Goal: Task Accomplishment & Management: Manage account settings

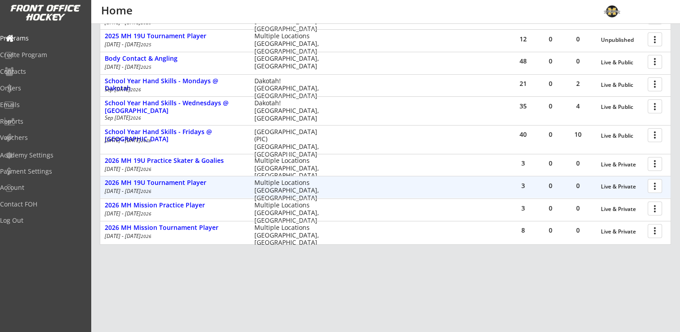
scroll to position [215, 0]
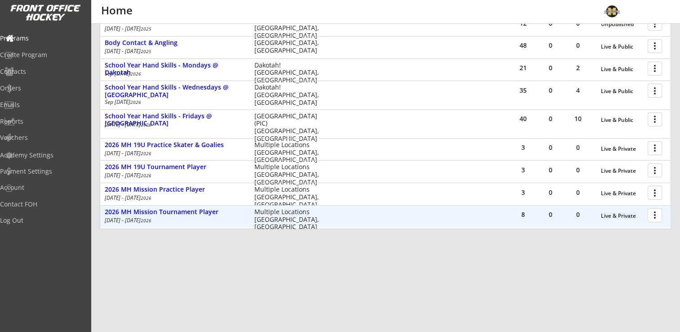
click at [656, 218] on div at bounding box center [657, 215] width 16 height 16
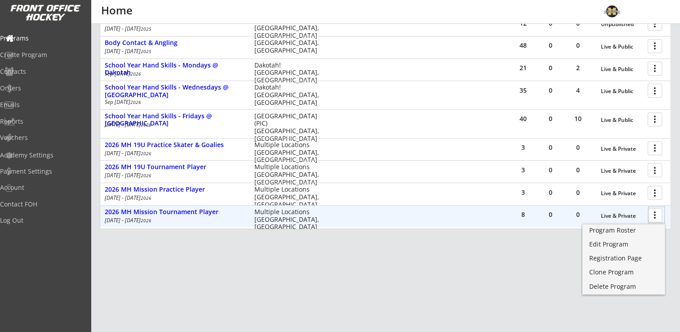
click at [655, 217] on div at bounding box center [657, 215] width 16 height 16
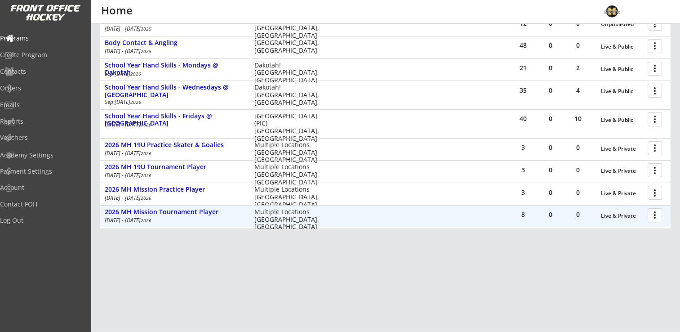
click at [653, 214] on div at bounding box center [657, 215] width 16 height 16
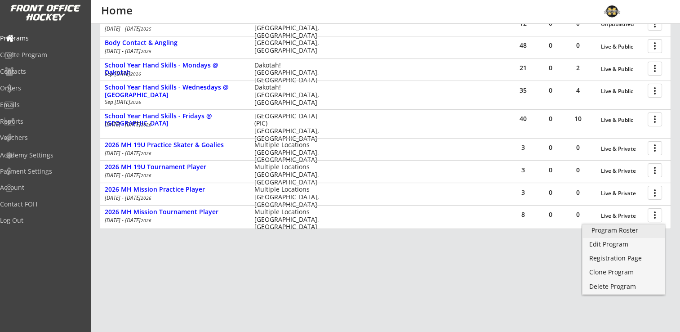
click at [629, 231] on div "Program Roster" at bounding box center [624, 230] width 64 height 6
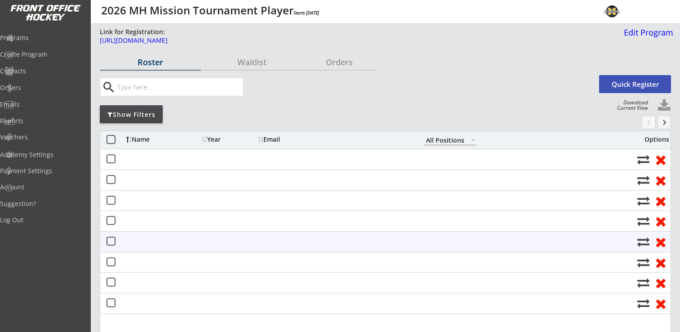
select select ""All Positions""
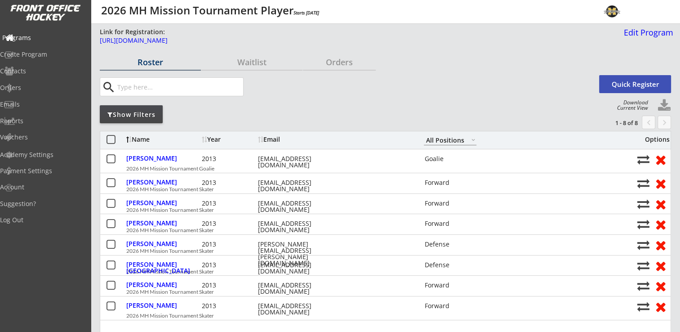
click at [42, 36] on div "Programs" at bounding box center [42, 38] width 81 height 6
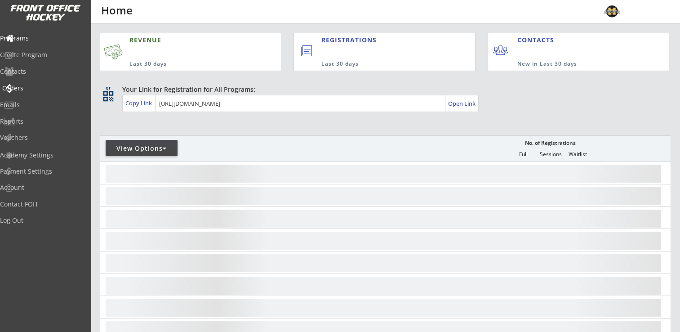
click at [32, 90] on div "Orders" at bounding box center [42, 88] width 81 height 6
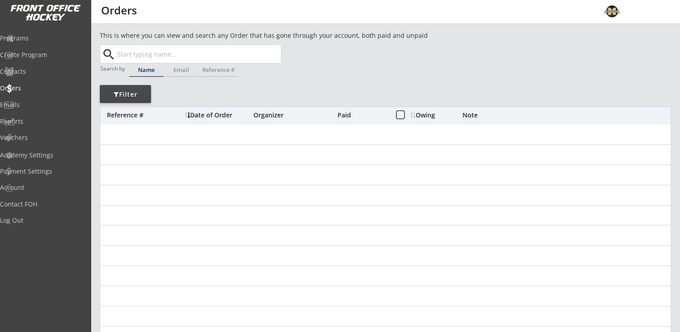
click at [179, 56] on input "text" at bounding box center [198, 54] width 165 height 18
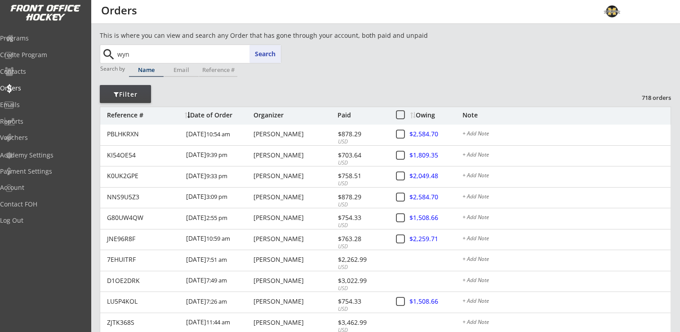
type input "wynn"
type input "wynn Stoltz"
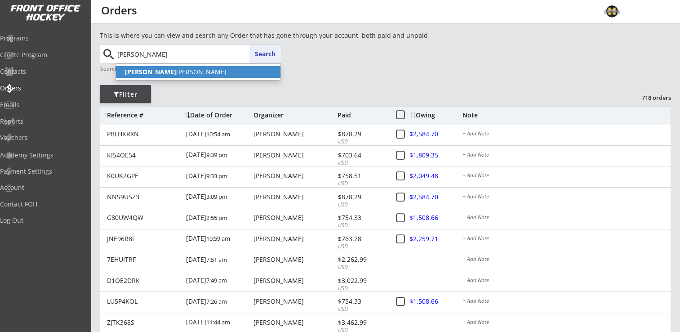
click at [159, 73] on p "Wynn Stoltz" at bounding box center [198, 72] width 165 height 12
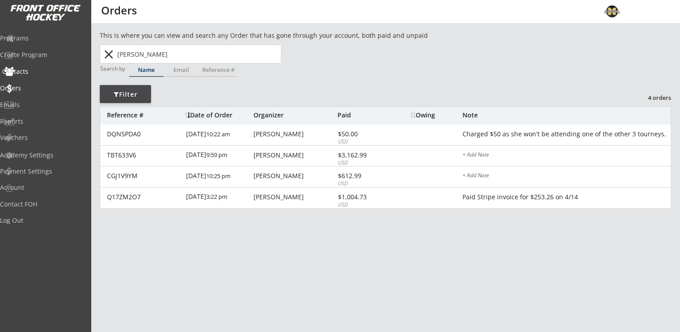
type input "Wynn Stoltz"
click at [40, 72] on div "Contacts" at bounding box center [42, 71] width 81 height 6
select select ""Players""
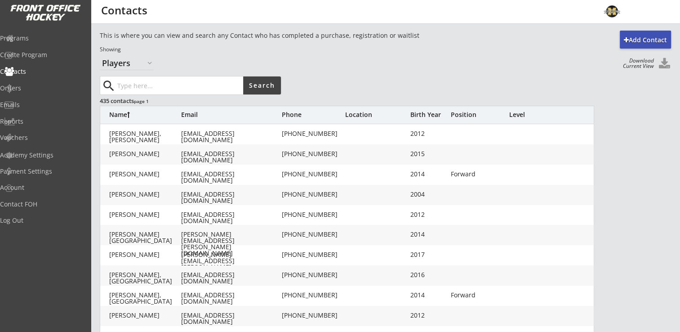
click at [164, 84] on input "input" at bounding box center [180, 85] width 128 height 18
type input "stoltz"
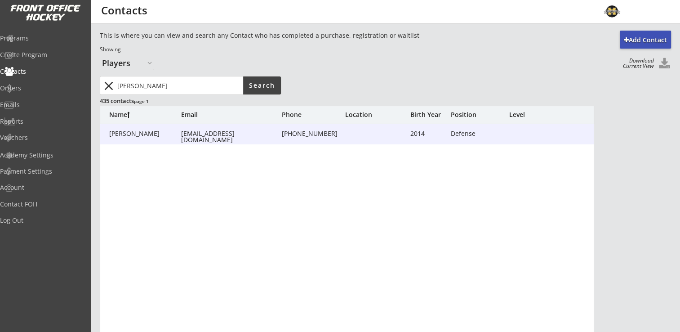
click at [143, 133] on div "Stoltz, Wynn" at bounding box center [145, 133] width 72 height 6
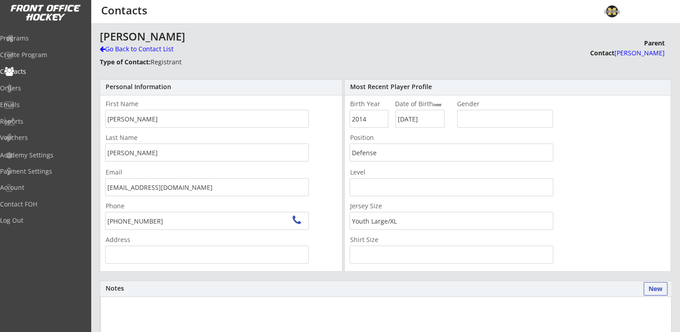
type input "1020 Rice Lake Rd, Owatonna, MN 55060, USA"
click at [120, 48] on div "Go Back to Contact List" at bounding box center [158, 49] width 116 height 9
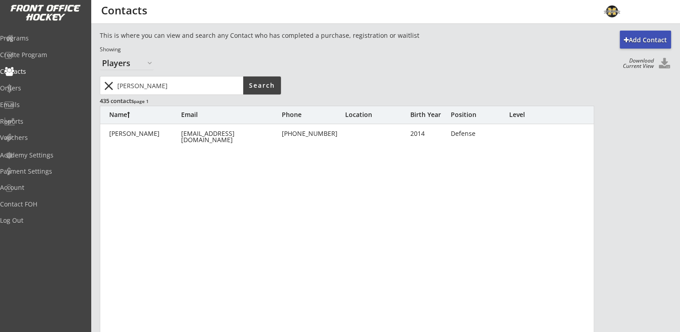
drag, startPoint x: 145, startPoint y: 89, endPoint x: 104, endPoint y: 90, distance: 41.4
click at [111, 89] on div "close" at bounding box center [172, 85] width 142 height 18
type input "pedalino"
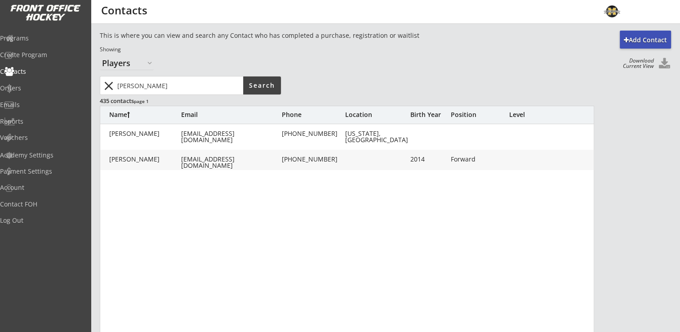
click at [146, 156] on div "Pedalino, Amarah" at bounding box center [145, 159] width 72 height 6
type input "Amarah"
type input "Pedalino"
type input "heiwa.iap@gmail.com"
type input "(443) 534-2224"
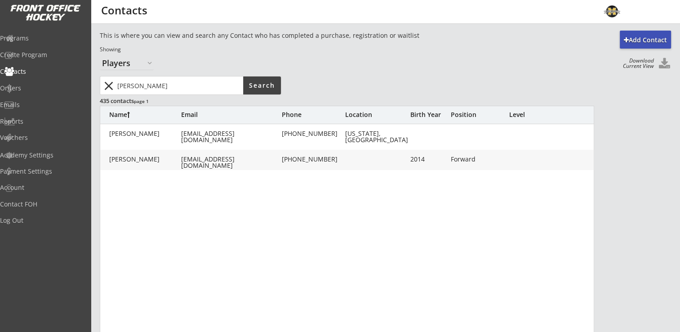
type input "2014"
type input "10/05/2014"
type input "Female"
type input "Forward"
type input "Youth Large/XL"
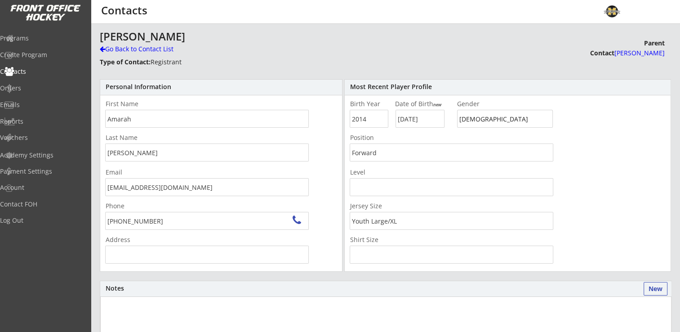
type input "5995 Lincoln Dr #227, Edina, MN 55436, USA"
click at [150, 46] on div "Go Back to Contact List" at bounding box center [158, 49] width 116 height 9
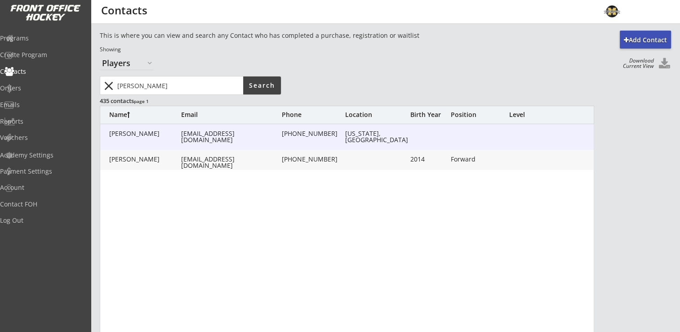
click at [205, 137] on div "heiwa.iap@gmail.com" at bounding box center [230, 136] width 99 height 13
type input "Inaam"
type input "Pedalino"
type input "heiwa.iap@gmail.com"
type input "(443) 534-2224"
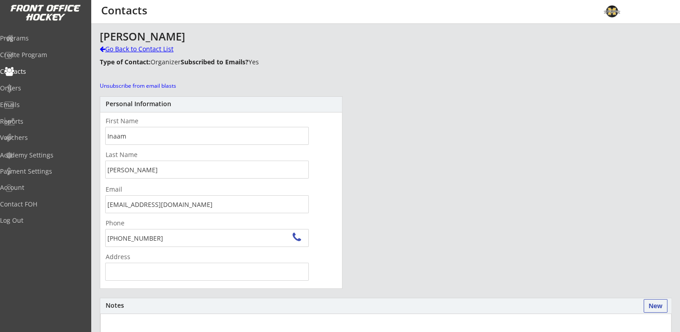
click at [118, 50] on div "Go Back to Contact List" at bounding box center [158, 49] width 116 height 9
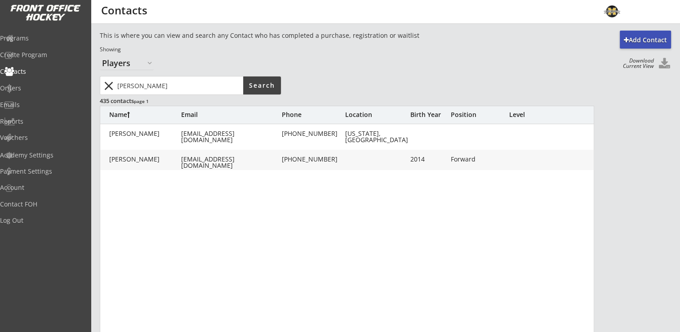
drag, startPoint x: 127, startPoint y: 87, endPoint x: 112, endPoint y: 89, distance: 14.4
click at [113, 88] on div "close" at bounding box center [172, 85] width 142 height 18
type input "kunze"
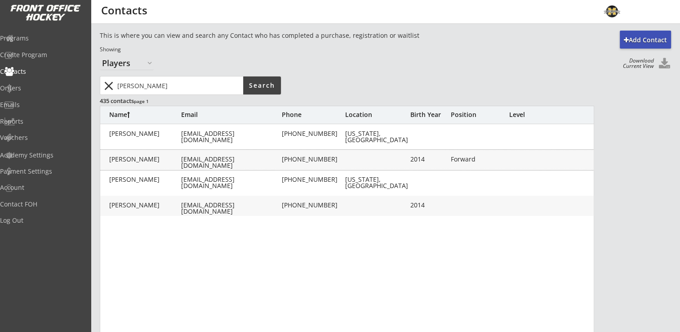
click at [128, 160] on div "Kunze, Payton" at bounding box center [145, 159] width 72 height 6
type input "Payton"
type input "Kunze"
type input "kevinskunze@gmail.com"
type input "(952) 215-2240"
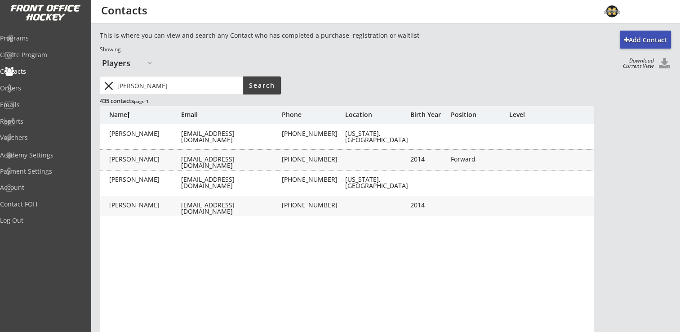
type input "2014"
type input "12/10/2014"
type input "Female"
type input "Forward"
type input "Youth Small/Medium"
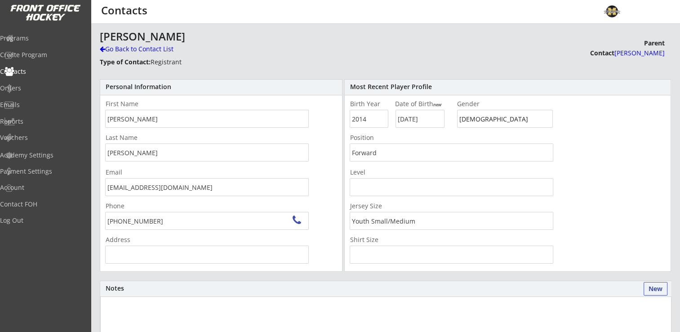
type input "4029 Hallgren Ct, Excelsior, MN 55331, USA"
click at [150, 48] on div "Go Back to Contact List" at bounding box center [158, 49] width 116 height 9
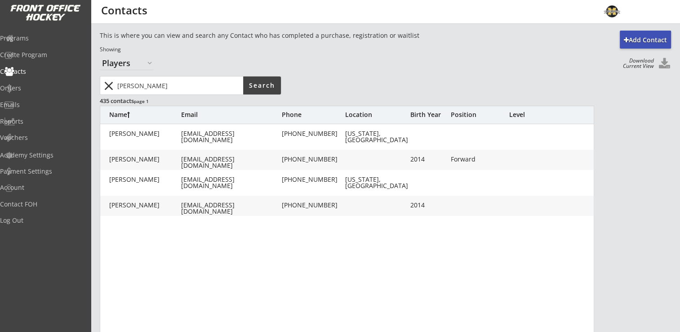
click at [145, 205] on div "Kunze, Payton" at bounding box center [145, 205] width 72 height 6
type input "Payton"
type input "Kunze"
type input "elkunze182@gmail.com"
type input "(952) 406-1759"
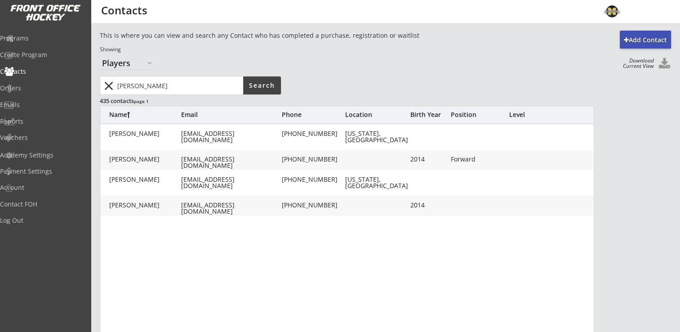
type input "4029 Hallgren Ct, Excelsior, MN 55331, USA"
type input "2014"
type input "12/10/2014"
type input "Female"
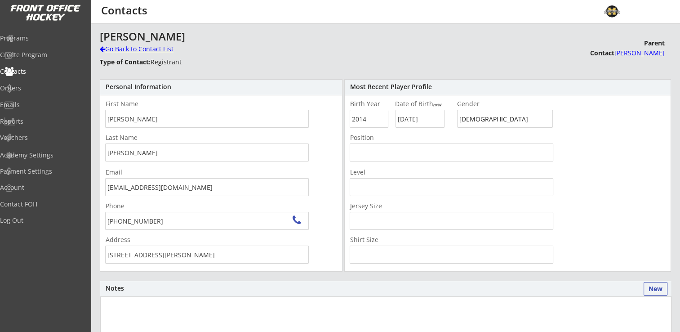
click at [132, 47] on div "Go Back to Contact List" at bounding box center [158, 49] width 116 height 9
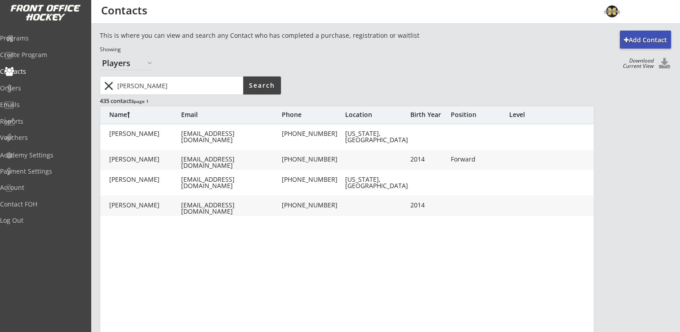
click at [115, 89] on button "close" at bounding box center [108, 86] width 15 height 14
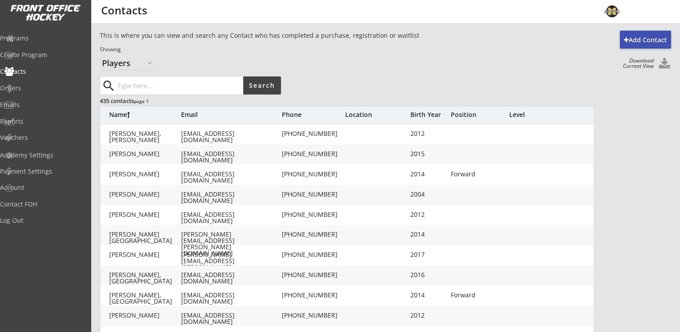
click at [162, 86] on input "input" at bounding box center [180, 85] width 128 height 18
type input "schenkelberg"
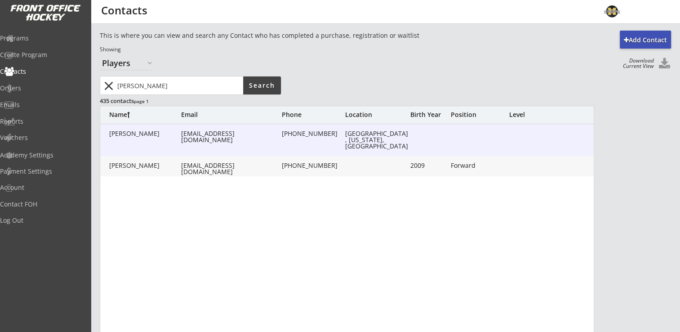
click at [166, 136] on div "Schenkelberg, Tully" at bounding box center [145, 133] width 72 height 6
type input "Tully"
type input "Schenkelberg"
type input "tullyschenkelberg1@yahoo.com"
type input "(612) 229-8627"
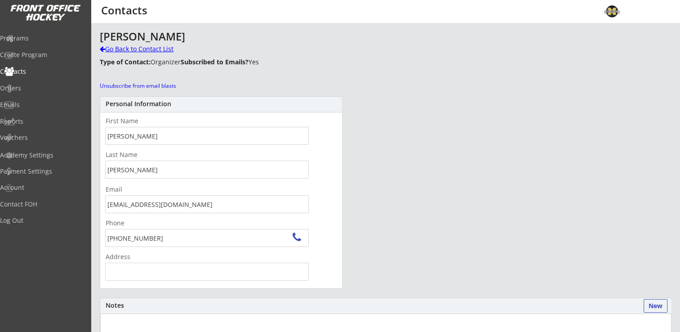
click at [136, 46] on div "Go Back to Contact List" at bounding box center [158, 49] width 116 height 9
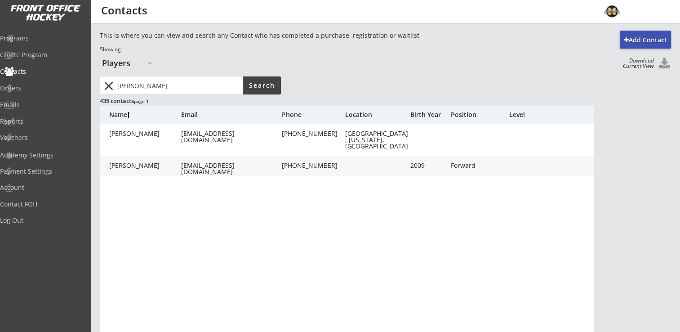
click at [127, 168] on div "Schenkelberg, Hazel" at bounding box center [145, 165] width 72 height 6
type input "Hazel"
type input "Schenkelberg"
type input "tullyschenkelberg1@yahoo.com"
type input "(612) 229-8627"
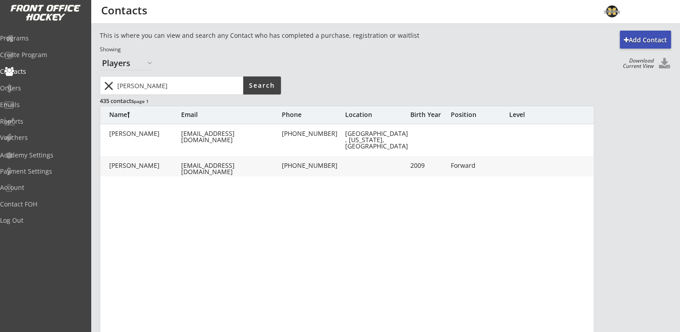
type input "2009"
type input "09/20/2009"
type input "Female"
type input "Forward"
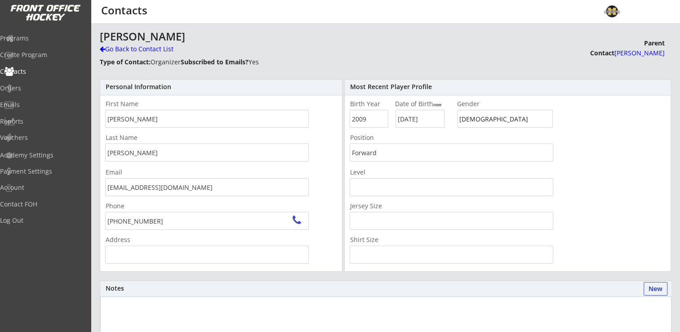
type input "Wellington Cir, Minnetonka, MN 55391, USA"
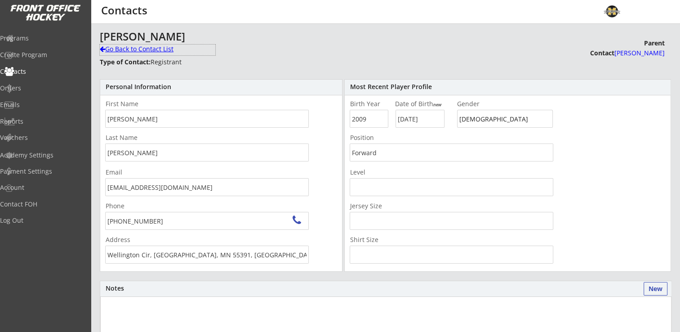
click at [141, 48] on div "Go Back to Contact List" at bounding box center [158, 49] width 116 height 9
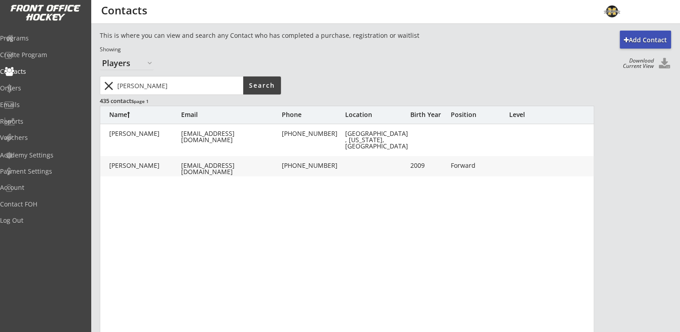
drag, startPoint x: 181, startPoint y: 88, endPoint x: 98, endPoint y: 84, distance: 82.8
click at [100, 80] on div "close Search" at bounding box center [191, 85] width 182 height 19
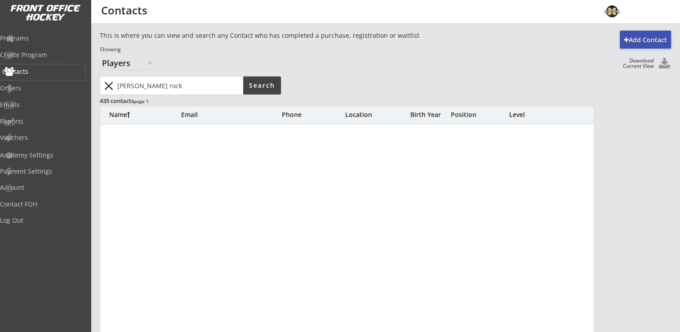
click at [41, 74] on div "Contacts" at bounding box center [42, 71] width 81 height 6
drag, startPoint x: 165, startPoint y: 87, endPoint x: 93, endPoint y: 93, distance: 72.6
click at [93, 93] on div "Add Contact This is where you can view and search any Contact who has completed…" at bounding box center [385, 309] width 589 height 556
type input "rock"
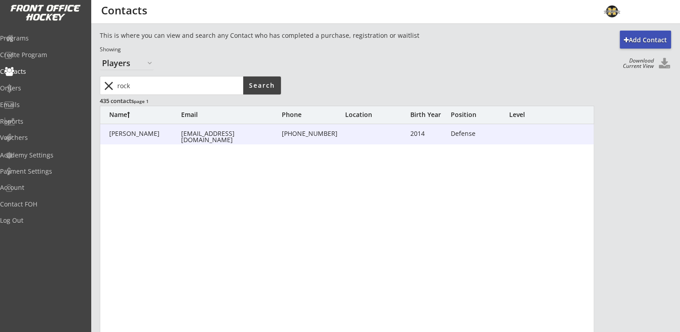
click at [139, 127] on div "Lang, Harlo stulang0711@gmail.com (651) 246-1454 2014 Defense" at bounding box center [347, 134] width 494 height 20
type input "Harlo"
type input "Lang"
type input "stulang0711@gmail.com"
type input "(651) 246-1454"
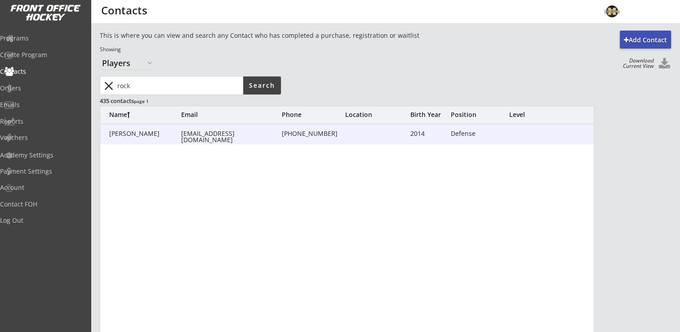
type input "2014"
type input "07/09/2014"
type input "Female"
type input "Defense"
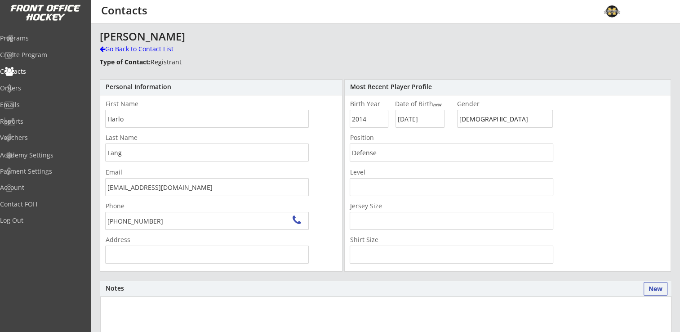
type input "2038 Omega Dr, McKees Rocks, PA 15136, USA"
click at [38, 40] on div "Programs" at bounding box center [42, 38] width 81 height 6
